Goal: Task Accomplishment & Management: Manage account settings

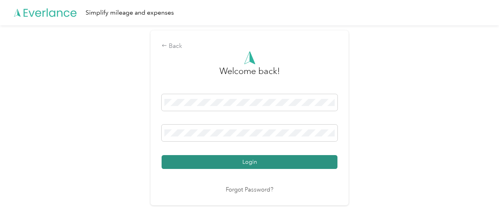
click at [250, 160] on button "Login" at bounding box center [250, 162] width 176 height 14
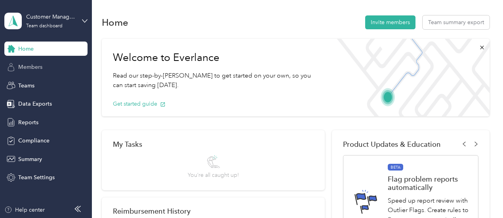
click at [33, 68] on span "Members" at bounding box center [30, 67] width 24 height 8
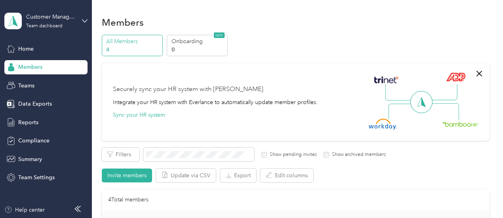
click at [127, 48] on p "4" at bounding box center [133, 50] width 54 height 8
click at [32, 122] on span "Reports" at bounding box center [28, 122] width 20 height 8
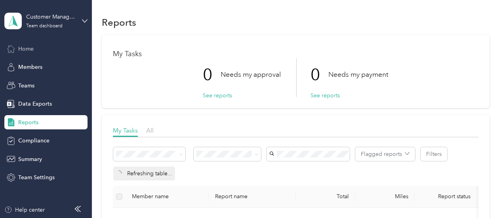
click at [29, 50] on span "Home" at bounding box center [25, 49] width 15 height 8
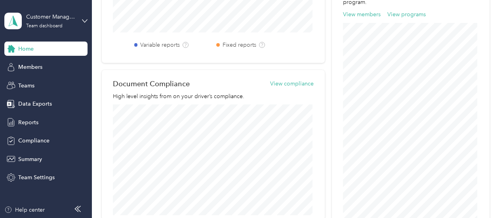
scroll to position [277, 0]
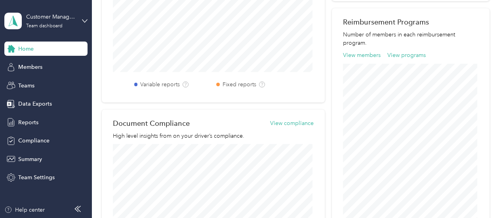
click at [26, 50] on span "Home" at bounding box center [25, 49] width 15 height 8
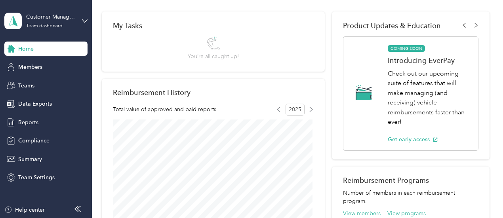
scroll to position [0, 0]
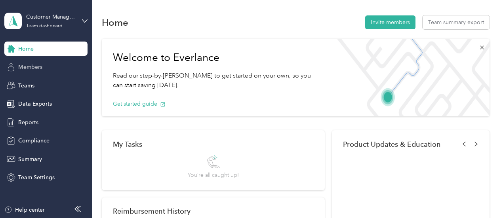
click at [32, 66] on span "Members" at bounding box center [30, 67] width 24 height 8
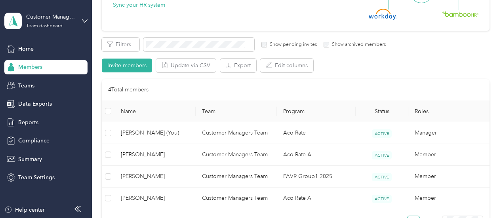
scroll to position [119, 0]
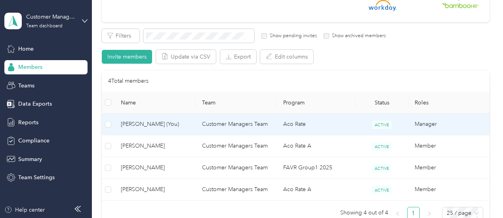
click at [136, 126] on span "[PERSON_NAME] (You)" at bounding box center [155, 124] width 69 height 9
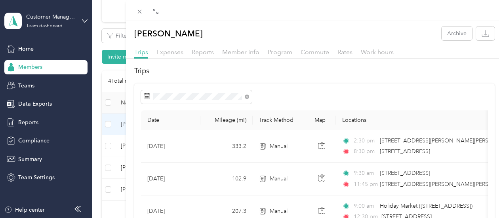
click at [26, 83] on div "[PERSON_NAME] Archive Trips Expenses Reports Member info Program Commute Rates …" at bounding box center [251, 109] width 503 height 218
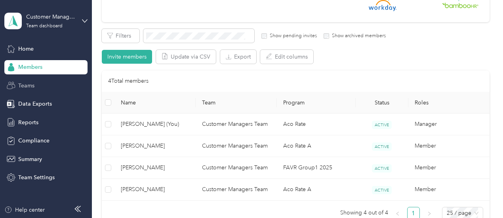
click at [27, 87] on span "Teams" at bounding box center [26, 86] width 16 height 8
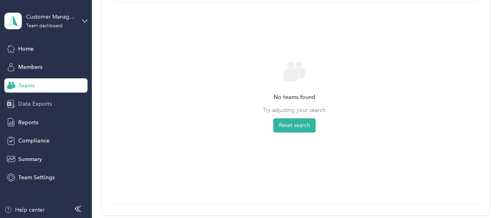
scroll to position [47, 0]
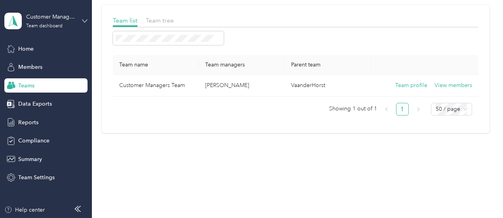
click at [86, 21] on icon at bounding box center [84, 20] width 5 height 3
click at [38, 83] on div "Personal dashboard" at bounding box center [36, 82] width 50 height 8
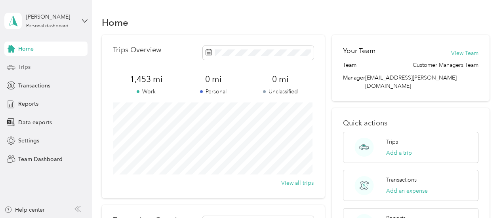
click at [25, 66] on span "Trips" at bounding box center [24, 67] width 12 height 8
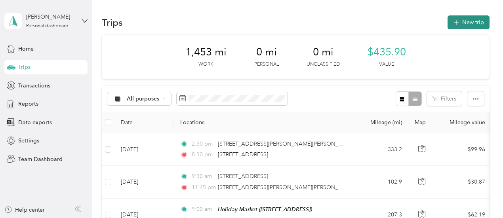
click at [468, 20] on button "New trip" at bounding box center [468, 22] width 42 height 14
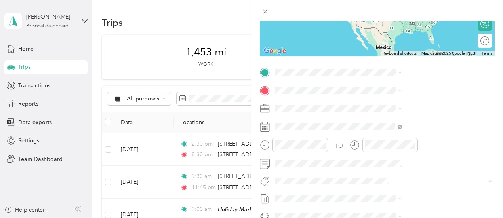
click at [397, 102] on span "[STREET_ADDRESS][US_STATE]" at bounding box center [413, 98] width 79 height 7
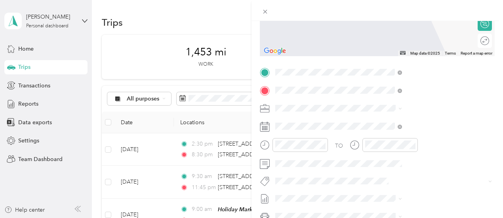
click at [400, 130] on span "[STREET_ADDRESS][US_STATE]" at bounding box center [413, 133] width 79 height 7
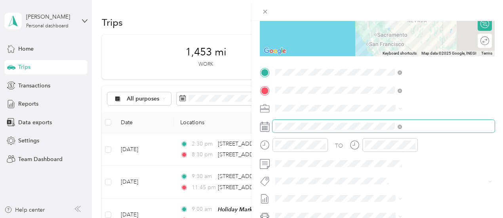
scroll to position [163, 0]
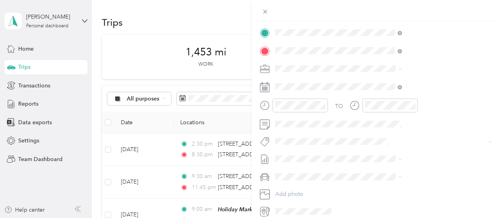
click at [264, 88] on rect at bounding box center [263, 88] width 1 height 1
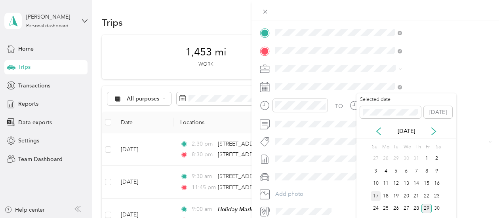
click at [377, 196] on div "17" at bounding box center [376, 196] width 10 height 10
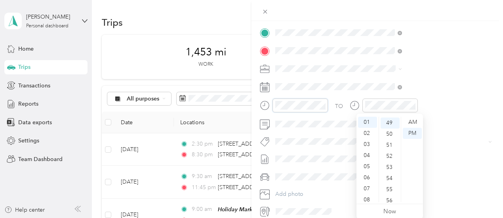
scroll to position [543, 0]
click at [410, 121] on div "AM" at bounding box center [412, 122] width 19 height 11
click at [368, 186] on div "10" at bounding box center [367, 185] width 19 height 11
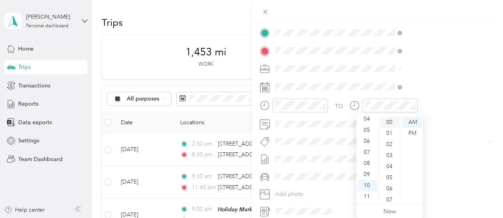
click at [391, 122] on div "00" at bounding box center [390, 122] width 19 height 11
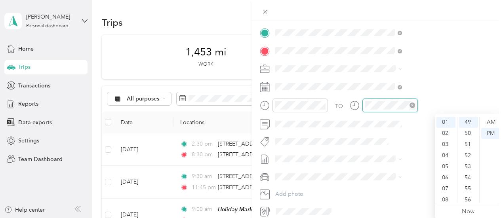
scroll to position [543, 0]
click at [490, 133] on div "PM" at bounding box center [490, 133] width 19 height 11
click at [445, 155] on div "04" at bounding box center [445, 155] width 19 height 11
click at [469, 120] on div "00" at bounding box center [468, 122] width 19 height 11
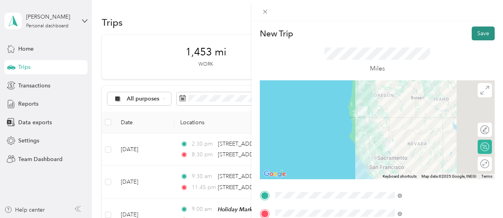
click at [479, 34] on button "Save" at bounding box center [483, 34] width 23 height 14
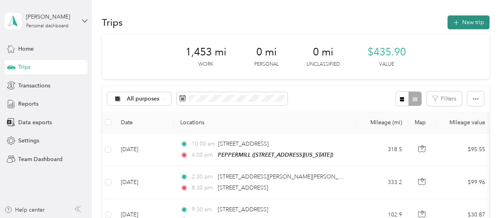
click at [469, 22] on button "New trip" at bounding box center [468, 22] width 42 height 14
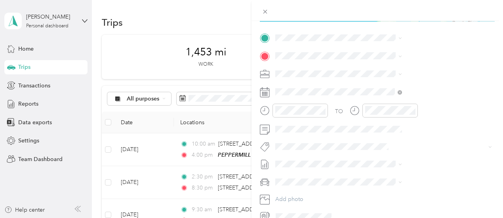
scroll to position [158, 0]
click at [415, 78] on span "[STREET_ADDRESS][US_STATE]" at bounding box center [413, 80] width 79 height 7
click at [397, 100] on span "[STREET_ADDRESS]" at bounding box center [399, 98] width 50 height 7
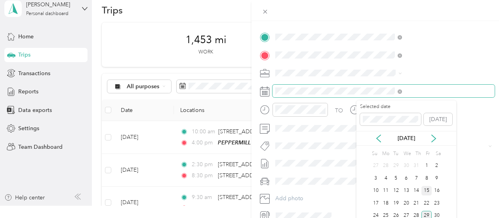
scroll to position [18, 0]
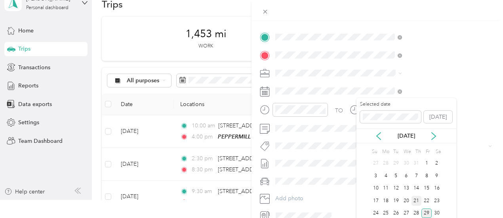
click at [417, 200] on div "21" at bounding box center [416, 201] width 10 height 10
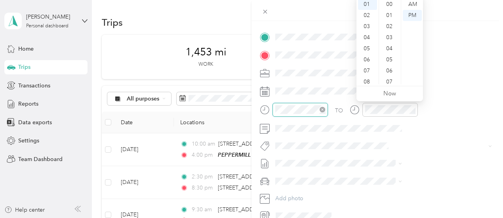
scroll to position [577, 0]
click at [412, 3] on div "AM" at bounding box center [412, 4] width 19 height 11
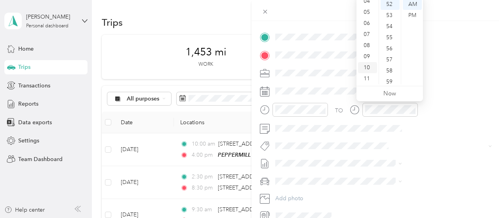
click at [367, 68] on div "10" at bounding box center [367, 67] width 19 height 11
click at [390, 3] on div "00" at bounding box center [390, 4] width 19 height 11
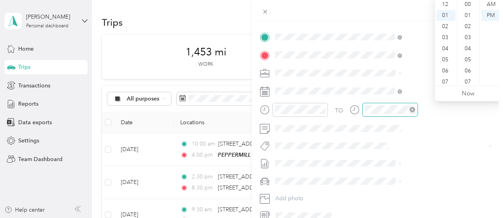
scroll to position [577, 0]
click at [445, 48] on div "05" at bounding box center [445, 48] width 19 height 11
click at [467, 3] on div "00" at bounding box center [468, 4] width 19 height 11
click at [489, 13] on div "PM" at bounding box center [490, 15] width 19 height 11
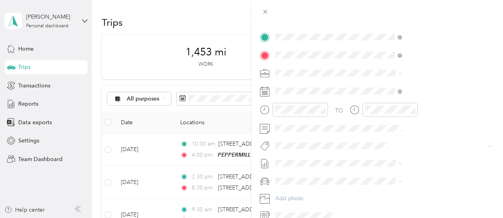
click at [422, 63] on div "TO Add photo" at bounding box center [377, 126] width 235 height 191
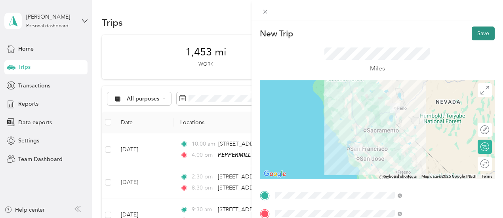
click at [477, 32] on button "Save" at bounding box center [483, 34] width 23 height 14
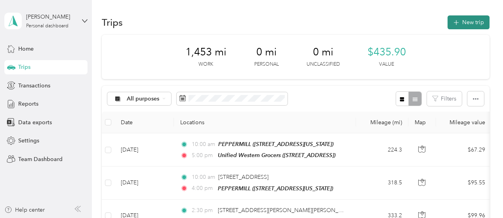
click at [468, 20] on button "New trip" at bounding box center [468, 22] width 42 height 14
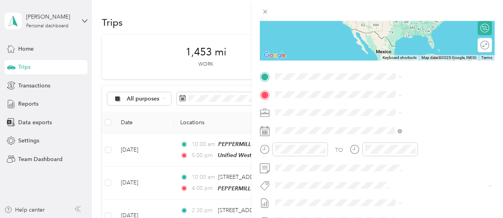
scroll to position [158, 0]
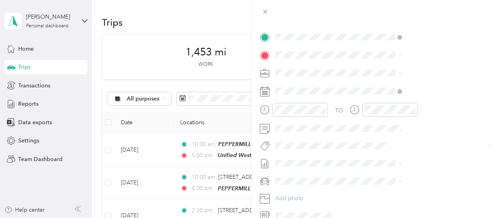
click at [396, 75] on div "TEAM Unified Western Grocers [STREET_ADDRESS]" at bounding box center [419, 74] width 91 height 19
click at [396, 88] on span "[GEOGRAPHIC_DATA][US_STATE], [GEOGRAPHIC_DATA]" at bounding box center [428, 85] width 109 height 14
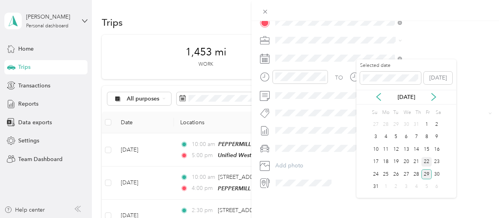
click at [426, 161] on div "22" at bounding box center [426, 162] width 10 height 10
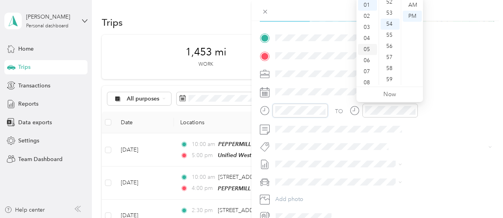
scroll to position [48, 0]
click at [366, 78] on div "11" at bounding box center [367, 79] width 19 height 11
click at [388, 1] on div "00" at bounding box center [390, 5] width 19 height 11
click at [413, 4] on div "AM" at bounding box center [412, 5] width 19 height 11
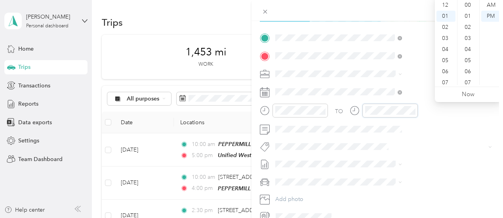
scroll to position [580, 0]
click at [446, 27] on div "03" at bounding box center [445, 27] width 19 height 11
click at [466, 3] on div "00" at bounding box center [468, 5] width 19 height 11
click at [495, 15] on div "PM" at bounding box center [490, 16] width 19 height 11
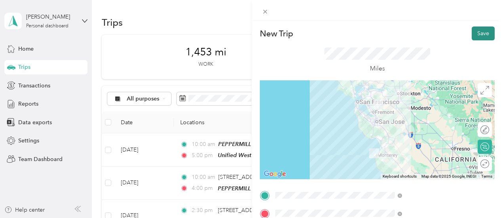
click at [480, 33] on button "Save" at bounding box center [483, 34] width 23 height 14
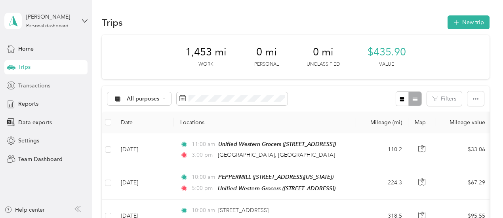
click at [35, 86] on span "Transactions" at bounding box center [34, 86] width 32 height 8
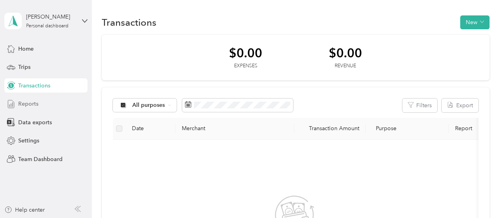
click at [32, 103] on span "Reports" at bounding box center [28, 104] width 20 height 8
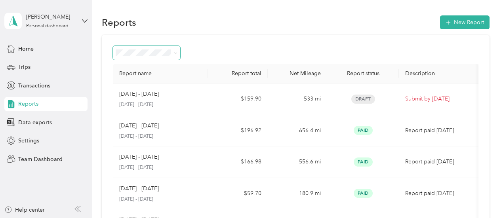
click at [177, 53] on icon at bounding box center [176, 53] width 2 height 2
click at [130, 69] on li "All Reports" at bounding box center [147, 68] width 68 height 14
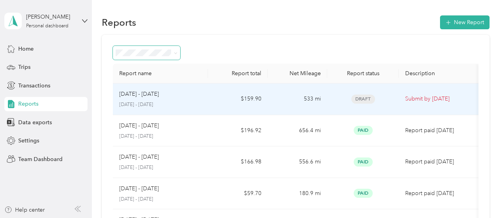
click at [366, 99] on span "Draft" at bounding box center [363, 99] width 24 height 9
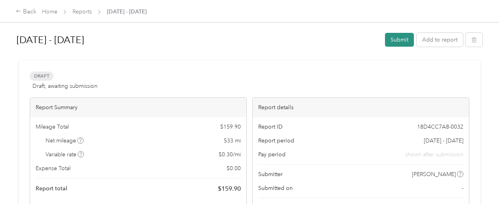
click at [394, 40] on button "Submit" at bounding box center [399, 40] width 29 height 14
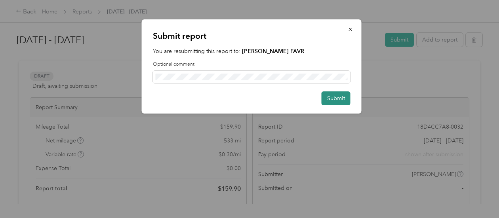
click at [331, 100] on button "Submit" at bounding box center [336, 98] width 29 height 14
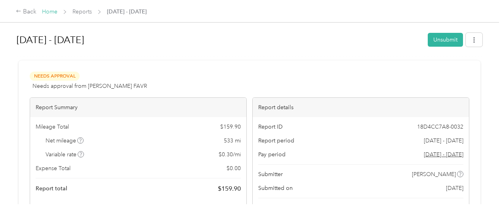
click at [48, 13] on link "Home" at bounding box center [49, 11] width 15 height 7
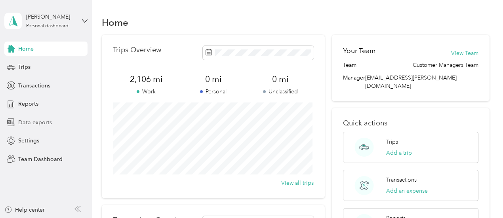
click at [26, 121] on span "Data exports" at bounding box center [35, 122] width 34 height 8
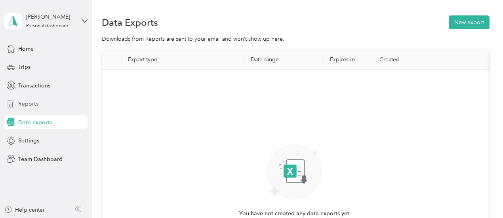
click at [25, 103] on span "Reports" at bounding box center [28, 104] width 20 height 8
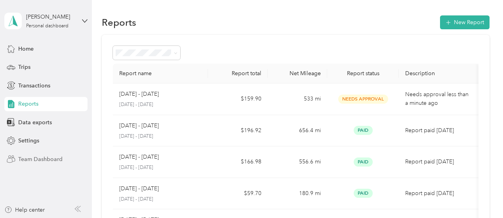
click at [31, 156] on span "Team Dashboard" at bounding box center [40, 159] width 44 height 8
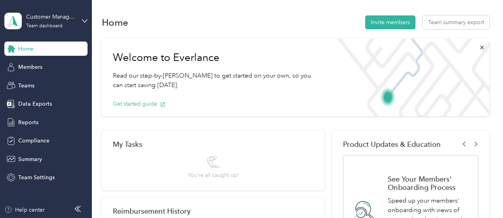
click at [27, 51] on span "Home" at bounding box center [25, 49] width 15 height 8
